Goal: Information Seeking & Learning: Learn about a topic

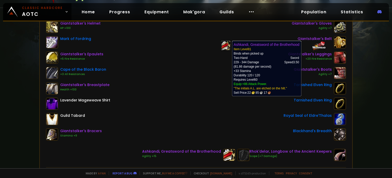
scroll to position [26, 0]
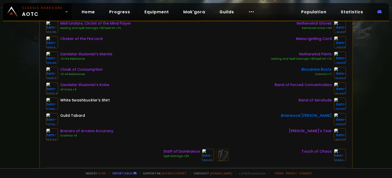
scroll to position [51, 0]
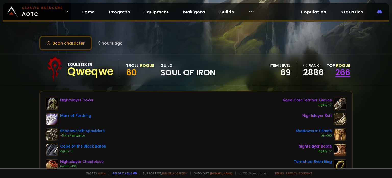
click at [339, 71] on link "266" at bounding box center [343, 71] width 15 height 11
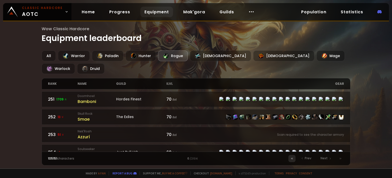
click at [294, 157] on div at bounding box center [292, 158] width 7 height 7
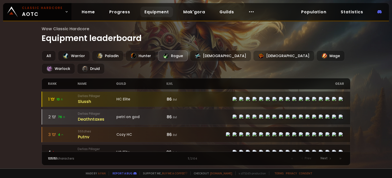
click at [152, 9] on link "Equipment" at bounding box center [157, 12] width 33 height 10
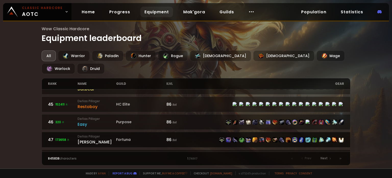
scroll to position [795, 0]
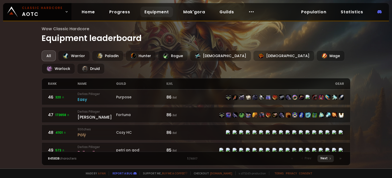
click at [327, 159] on span "Next" at bounding box center [324, 158] width 7 height 5
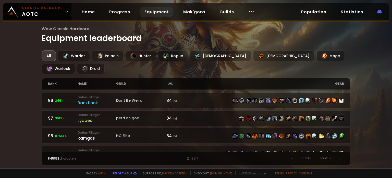
scroll to position [795, 0]
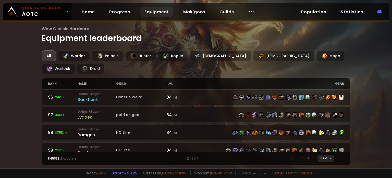
click at [328, 160] on span "Next" at bounding box center [324, 158] width 7 height 5
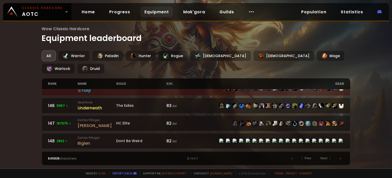
scroll to position [795, 0]
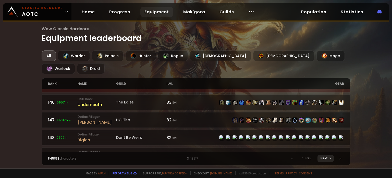
click at [324, 157] on span "Next" at bounding box center [324, 158] width 7 height 5
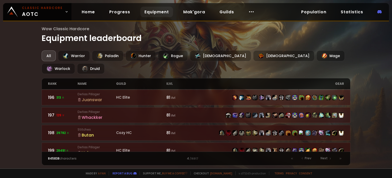
scroll to position [795, 0]
click at [332, 158] on div "Next" at bounding box center [326, 158] width 16 height 7
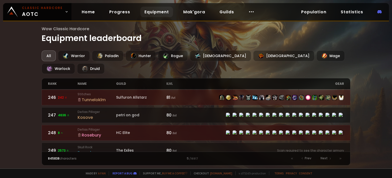
scroll to position [795, 0]
click at [323, 156] on span "Next" at bounding box center [324, 158] width 7 height 5
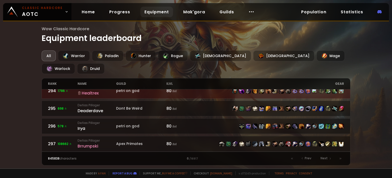
scroll to position [795, 0]
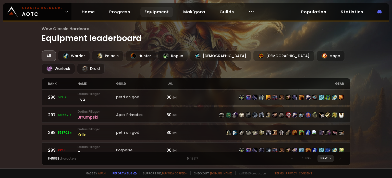
click at [324, 158] on span "Next" at bounding box center [324, 158] width 7 height 5
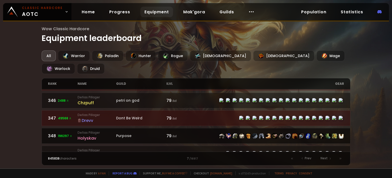
scroll to position [795, 0]
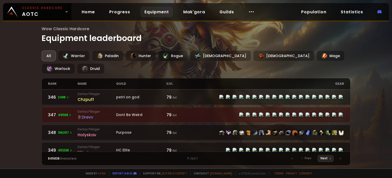
click at [324, 156] on span "Next" at bounding box center [324, 158] width 7 height 5
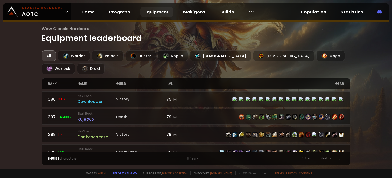
scroll to position [795, 0]
